Goal: Transaction & Acquisition: Obtain resource

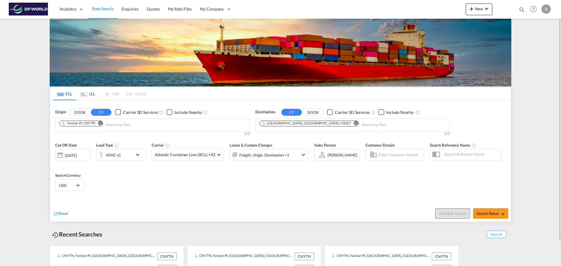
click at [93, 95] on md-tab-item "LCL" at bounding box center [87, 93] width 23 height 13
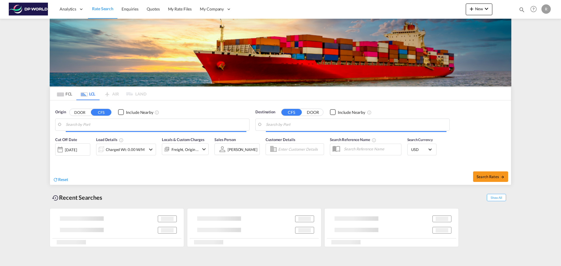
click at [97, 122] on input "Search by Port" at bounding box center [156, 124] width 181 height 9
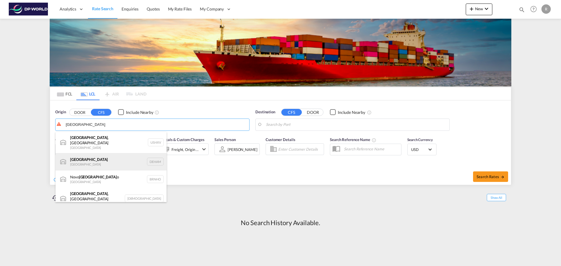
click at [98, 159] on div "[GEOGRAPHIC_DATA] [GEOGRAPHIC_DATA] DEHAM" at bounding box center [111, 162] width 111 height 18
type input "[GEOGRAPHIC_DATA], [GEOGRAPHIC_DATA]"
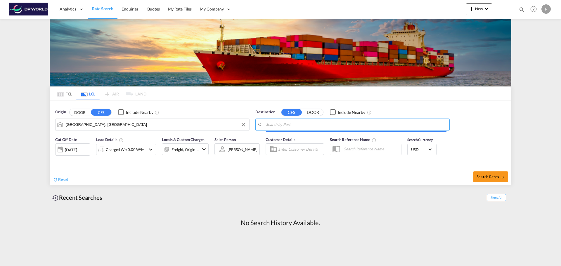
click at [345, 121] on input "Search by Port" at bounding box center [356, 124] width 181 height 9
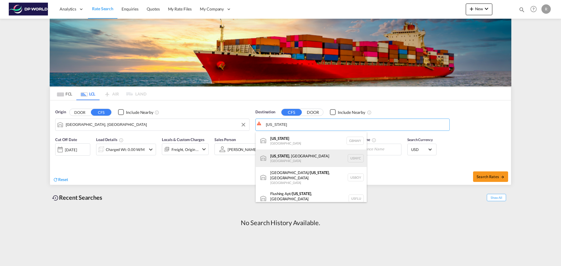
click at [312, 155] on div "[US_STATE] , [GEOGRAPHIC_DATA] [GEOGRAPHIC_DATA] USNYC" at bounding box center [311, 159] width 111 height 18
type input "[US_STATE], [GEOGRAPHIC_DATA], USNYC"
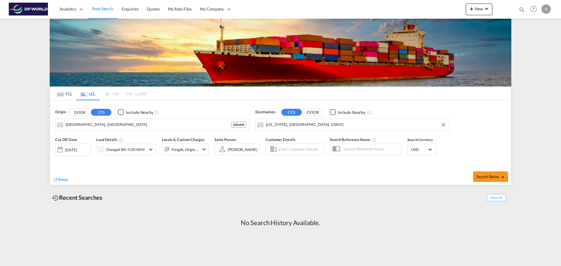
click at [76, 150] on div "[DATE]" at bounding box center [71, 149] width 12 height 5
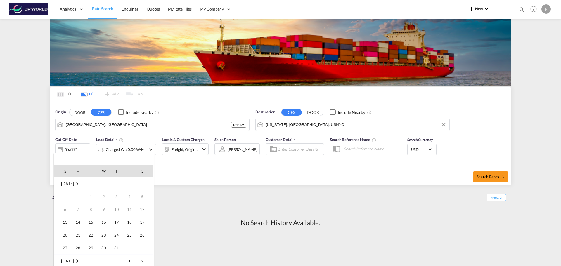
scroll to position [232, 0]
click at [115, 235] on span "30" at bounding box center [117, 235] width 12 height 12
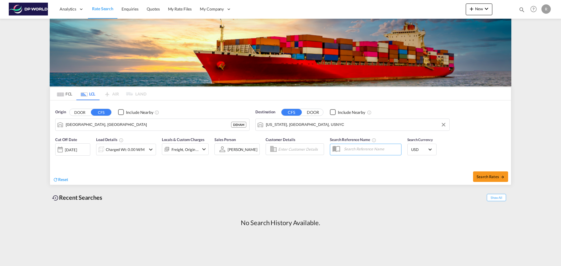
click at [145, 150] on div "Charged Wt: 0.00 W/M" at bounding box center [120, 150] width 49 height 12
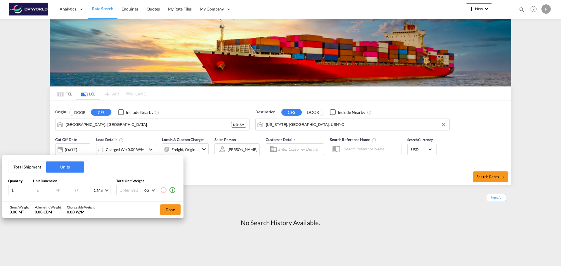
click at [42, 193] on div at bounding box center [42, 190] width 19 height 10
click at [39, 190] on input "number" at bounding box center [44, 190] width 16 height 5
click at [42, 188] on div at bounding box center [42, 190] width 19 height 10
click at [44, 189] on input "number" at bounding box center [44, 190] width 16 height 5
type input "88"
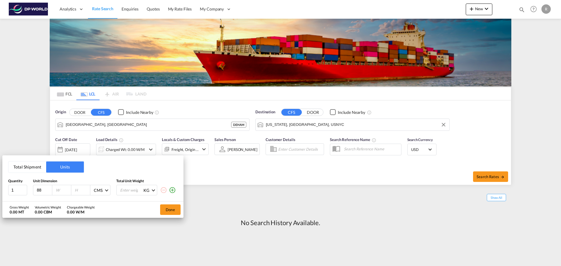
click at [60, 191] on input "number" at bounding box center [63, 190] width 16 height 5
type input "92"
click at [84, 192] on input "number" at bounding box center [82, 190] width 16 height 5
type input "116"
click at [105, 190] on span "CMS" at bounding box center [99, 191] width 11 height 6
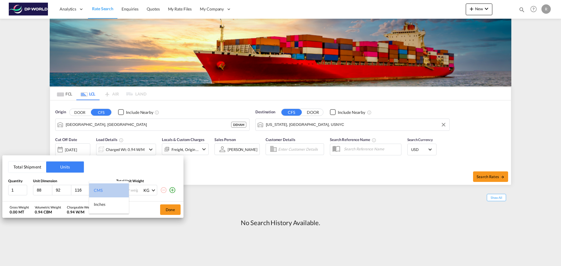
click at [107, 191] on md-option "CMS" at bounding box center [109, 190] width 40 height 14
click at [130, 194] on input "number" at bounding box center [130, 190] width 23 height 10
type input "228"
click at [119, 208] on div "Gross Weight 0.23 MT Volumetric Weight 0.94 CBM Chargeable Weight 0.94 W/M Done" at bounding box center [92, 210] width 181 height 16
click at [174, 211] on button "Done" at bounding box center [170, 210] width 20 height 11
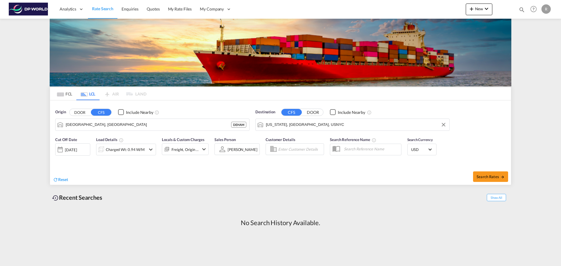
click at [199, 151] on div "Freight, Origin +1" at bounding box center [185, 149] width 47 height 12
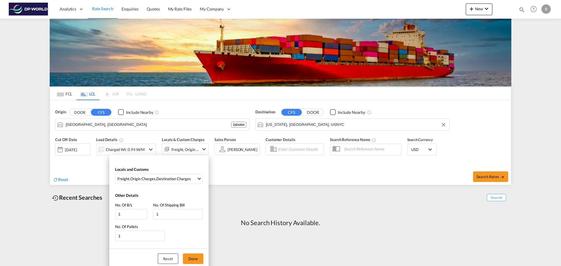
click at [226, 169] on div "Locals and Customs Freight , Origin Charges , Destination Charges Clear All Sel…" at bounding box center [280, 133] width 561 height 266
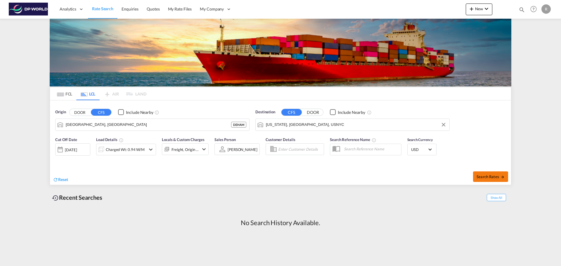
click at [493, 176] on span "Search Rates" at bounding box center [490, 176] width 28 height 5
type input "DEHAM to USNYC / [DATE]"
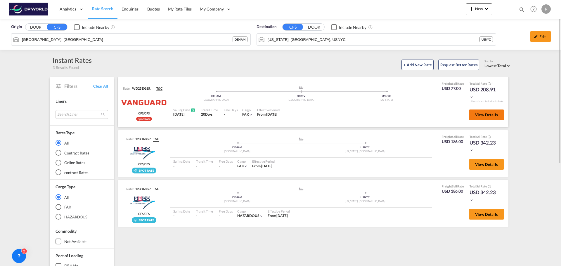
click at [496, 113] on span "View Details" at bounding box center [486, 114] width 23 height 5
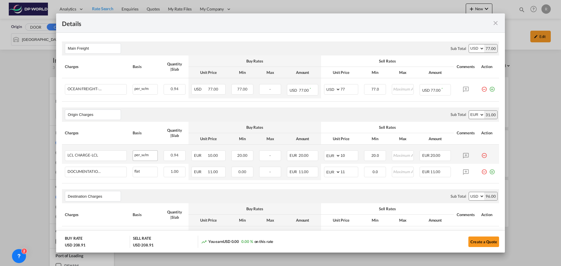
scroll to position [58, 0]
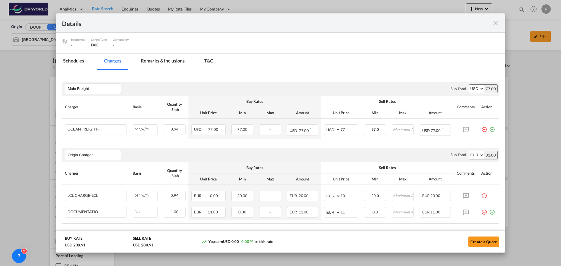
click at [156, 64] on md-tab-item "Remarks & Inclusions" at bounding box center [163, 62] width 58 height 16
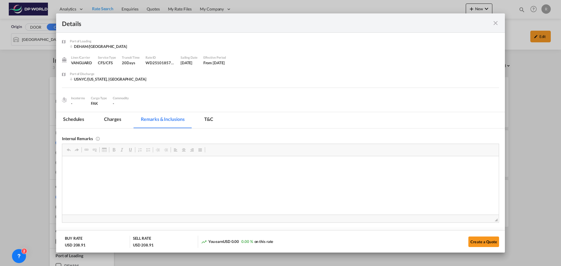
scroll to position [0, 0]
click at [113, 126] on md-tab-item "Charges" at bounding box center [112, 120] width 31 height 16
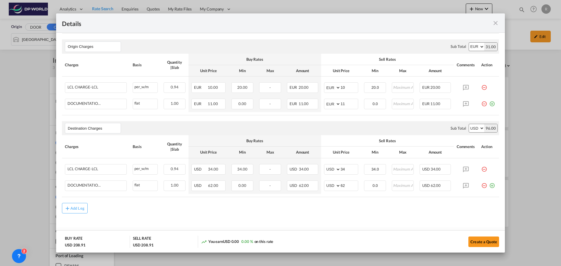
scroll to position [167, 0]
click at [498, 22] on md-icon "icon-close fg-AAA8AD m-0 cursor" at bounding box center [495, 23] width 7 height 7
